Goal: Task Accomplishment & Management: Manage account settings

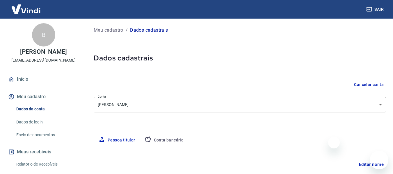
select select "SP"
select select "business"
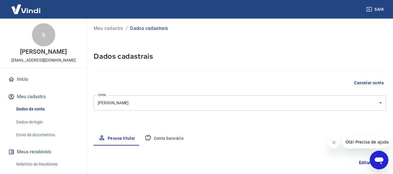
scroll to position [29, 0]
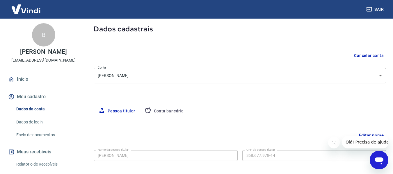
click at [31, 10] on img at bounding box center [26, 9] width 38 height 18
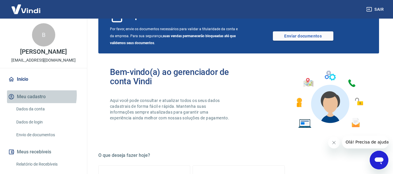
click at [31, 101] on button "Meu cadastro" at bounding box center [43, 97] width 73 height 13
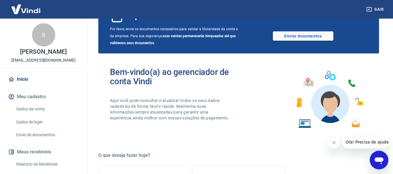
click at [30, 115] on link "Dados da conta" at bounding box center [47, 109] width 66 height 12
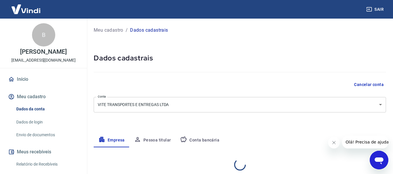
select select "SP"
select select "business"
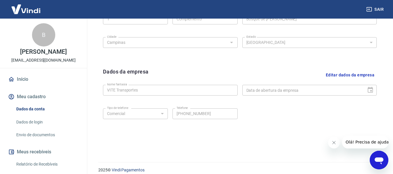
scroll to position [246, 0]
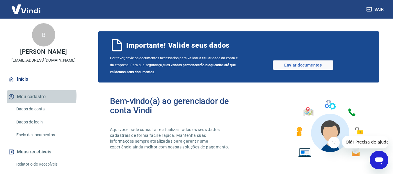
click at [34, 102] on button "Meu cadastro" at bounding box center [43, 97] width 73 height 13
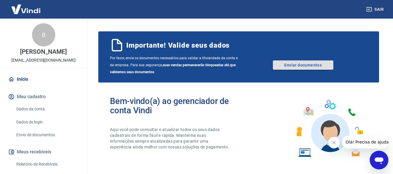
click at [298, 67] on link "Enviar documentos" at bounding box center [303, 65] width 61 height 9
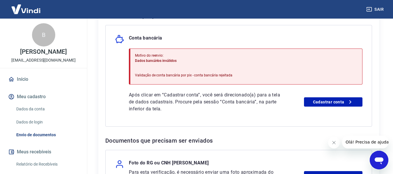
scroll to position [137, 0]
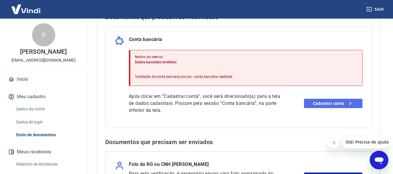
click at [323, 102] on link "Cadastrar conta" at bounding box center [333, 103] width 59 height 9
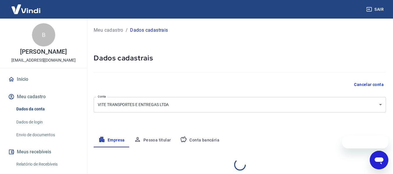
select select "SP"
select select "business"
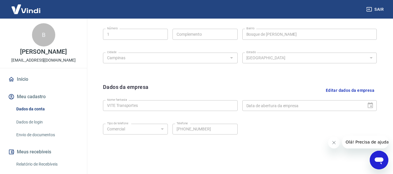
scroll to position [246, 0]
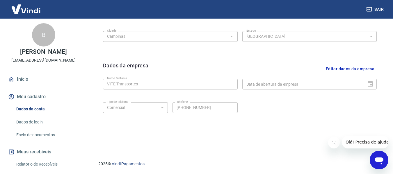
click at [331, 142] on button "Fechar mensagem da empresa" at bounding box center [334, 143] width 12 height 12
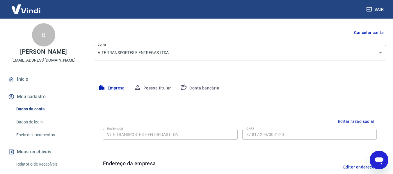
scroll to position [42, 0]
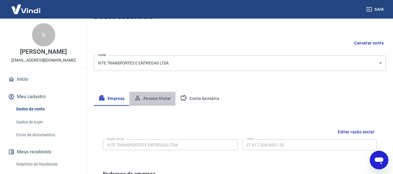
click at [160, 97] on button "Pessoa titular" at bounding box center [153, 99] width 46 height 14
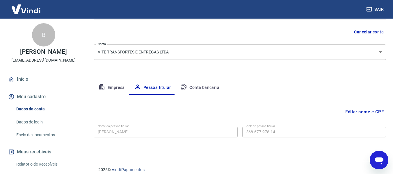
scroll to position [59, 0]
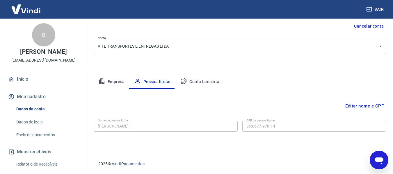
click at [203, 83] on button "Conta bancária" at bounding box center [200, 82] width 49 height 14
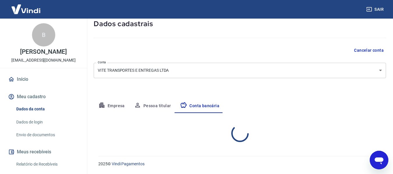
select select "1"
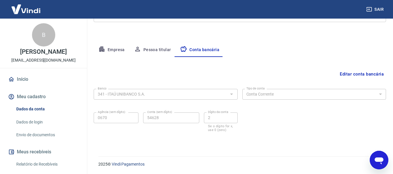
scroll to position [91, 0]
click at [361, 74] on button "Editar conta bancária" at bounding box center [362, 73] width 49 height 11
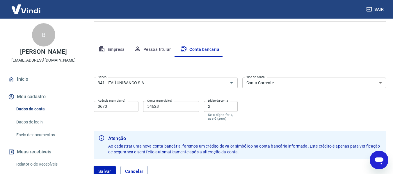
click at [309, 104] on div "Banco 341 - ITAÚ UNIBANCO S.A. Banco Tipo de conta Conta Corrente Conta Poupanç…" at bounding box center [240, 98] width 293 height 47
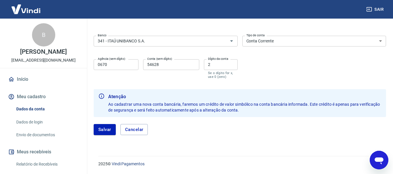
scroll to position [104, 0]
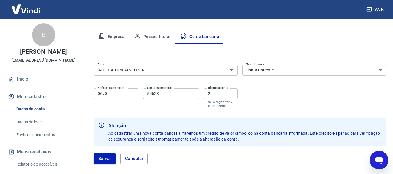
click at [108, 35] on button "Empresa" at bounding box center [112, 37] width 36 height 14
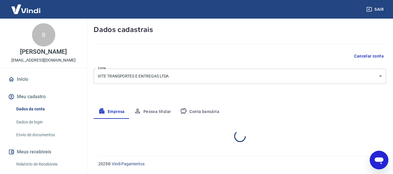
select select "SP"
select select "business"
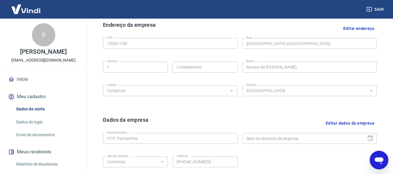
scroll to position [246, 0]
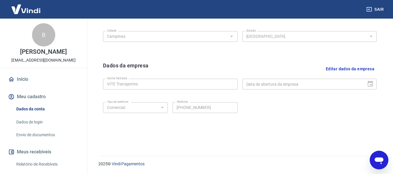
click at [38, 139] on link "Envio de documentos" at bounding box center [47, 135] width 66 height 12
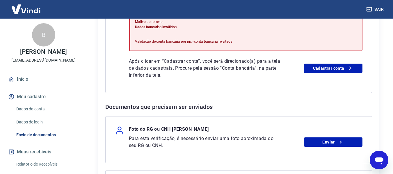
scroll to position [204, 0]
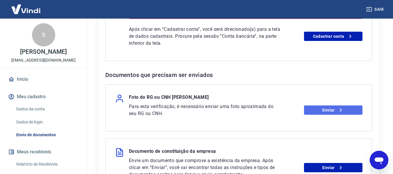
click at [322, 111] on link "Enviar" at bounding box center [333, 110] width 59 height 9
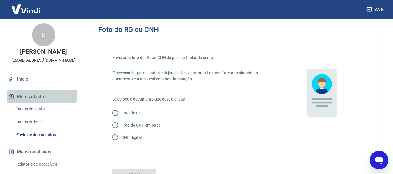
click at [28, 101] on button "Meu cadastro" at bounding box center [43, 97] width 73 height 13
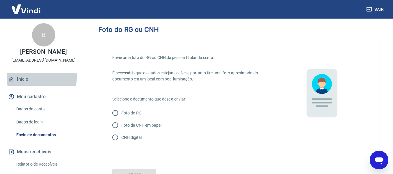
click at [19, 83] on link "Início" at bounding box center [43, 79] width 73 height 13
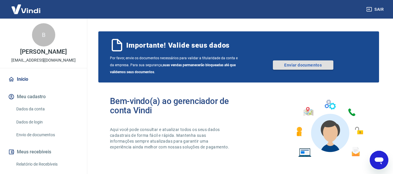
click at [317, 63] on link "Enviar documentos" at bounding box center [303, 65] width 61 height 9
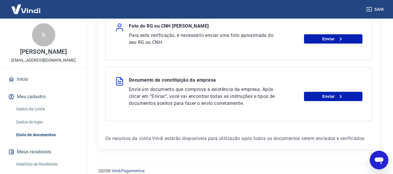
scroll to position [282, 0]
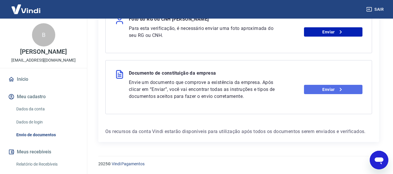
click at [330, 90] on link "Enviar" at bounding box center [333, 89] width 59 height 9
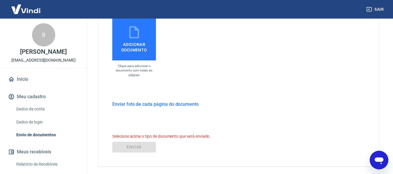
scroll to position [228, 0]
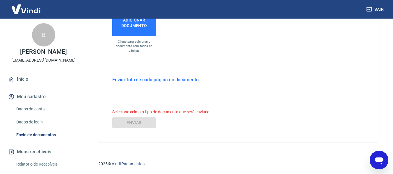
click at [31, 103] on button "Meu cadastro" at bounding box center [43, 97] width 73 height 13
click at [35, 114] on link "Dados da conta" at bounding box center [47, 109] width 66 height 12
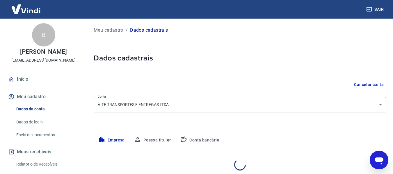
select select "SP"
select select "business"
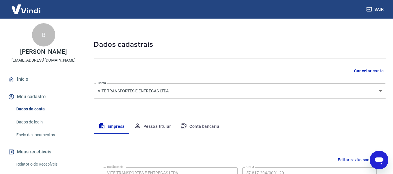
scroll to position [13, 0]
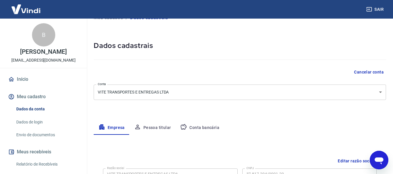
click at [154, 128] on button "Pessoa titular" at bounding box center [153, 128] width 46 height 14
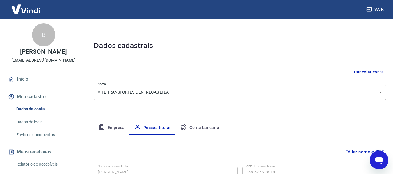
scroll to position [59, 0]
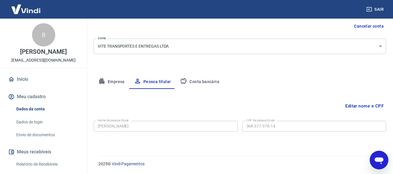
click at [382, 105] on button "Editar nome e CPF" at bounding box center [364, 106] width 43 height 11
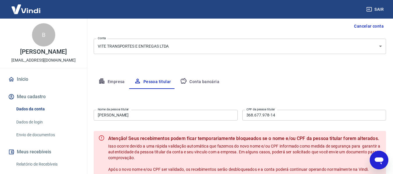
click at [305, 74] on div "Meu cadastro / Dados cadastrais Dados cadastrais Cancelar conta Conta VITE TRAN…" at bounding box center [240, 84] width 307 height 249
click at [203, 77] on button "Conta bancária" at bounding box center [200, 82] width 49 height 14
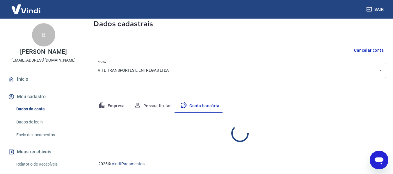
select select "1"
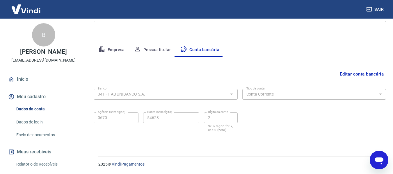
scroll to position [91, 0]
click at [151, 48] on button "Pessoa titular" at bounding box center [153, 50] width 46 height 14
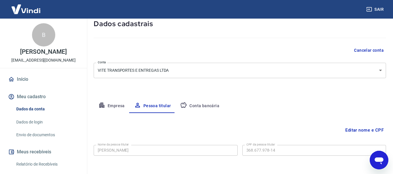
scroll to position [59, 0]
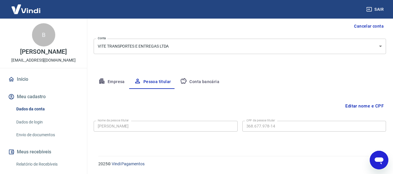
click at [105, 80] on icon "button" at bounding box center [101, 81] width 7 height 7
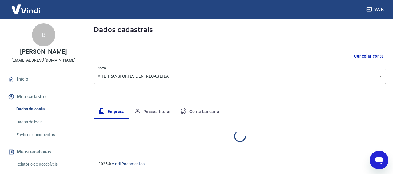
select select "SP"
select select "business"
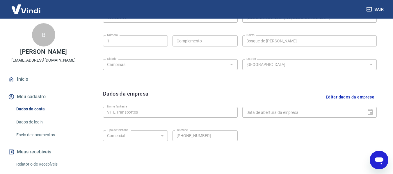
scroll to position [246, 0]
